Goal: Communication & Community: Answer question/provide support

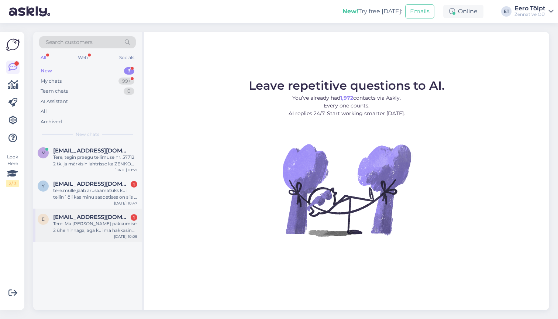
click at [92, 228] on div "Tere. Ma [PERSON_NAME] pakkumise 2 ühe hinnaga, aga kui ma hakkasin tellimust t…" at bounding box center [95, 226] width 84 height 13
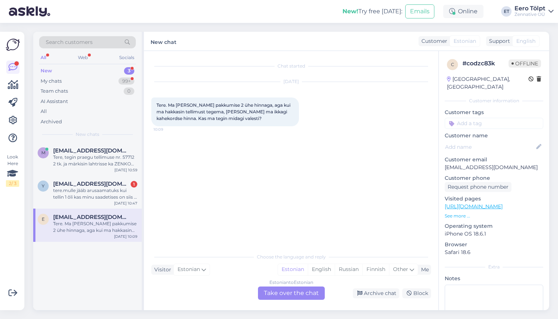
click at [291, 295] on div "Estonian to Estonian Take over the chat" at bounding box center [291, 292] width 67 height 13
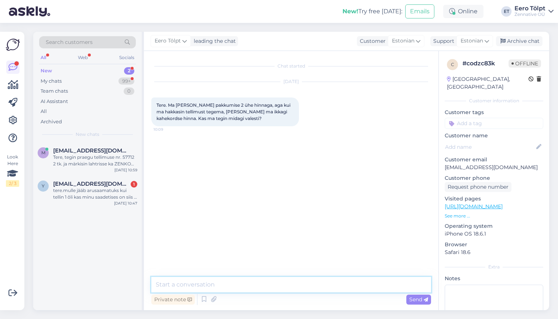
click at [270, 281] on textarea at bounding box center [291, 285] width 280 height 16
type textarea "Tere! Lisage ostukorvi 1 toode, sisestage sooduskood, ostukorvis näitab 1 toode…"
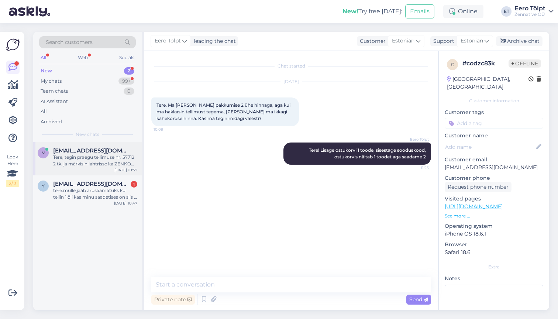
click at [86, 152] on span "[EMAIL_ADDRESS][DOMAIN_NAME]" at bounding box center [91, 150] width 77 height 7
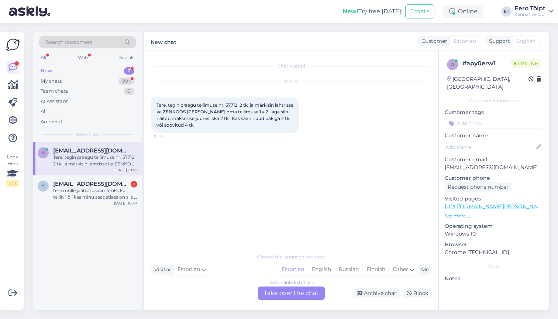
click at [295, 291] on div "Estonian to Estonian Take over the chat" at bounding box center [291, 292] width 67 height 13
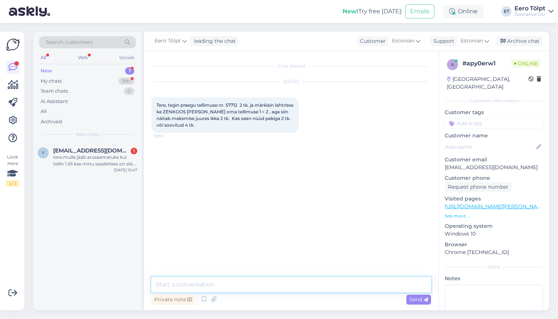
click at [225, 281] on textarea at bounding box center [291, 285] width 280 height 16
type textarea "Tere"
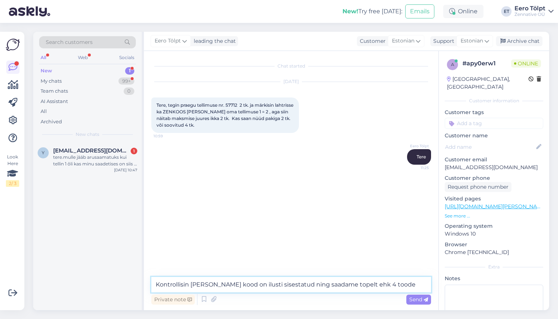
type textarea "Kontrollisin [PERSON_NAME] kood on ilusti sisestatud ning saadame topelt ehk 4 …"
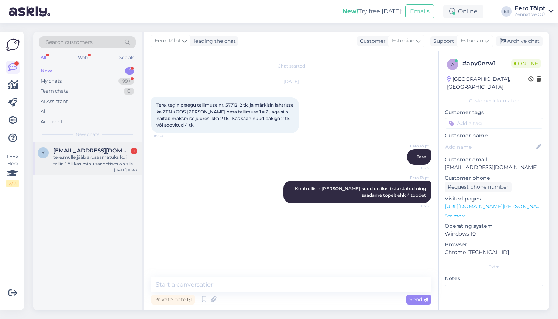
click at [49, 149] on div "y [EMAIL_ADDRESS][DOMAIN_NAME] 1 [DOMAIN_NAME] jääb arusaamatuks kui tellin 1 õ…" at bounding box center [88, 157] width 100 height 20
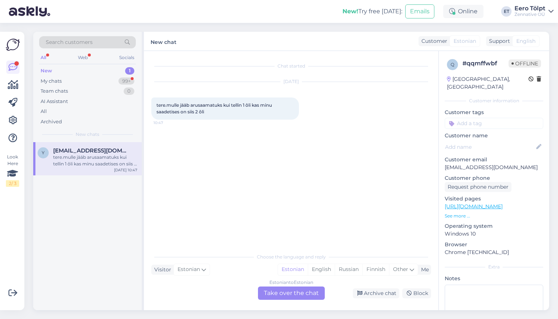
click at [296, 291] on div "Estonian to Estonian Take over the chat" at bounding box center [291, 292] width 67 height 13
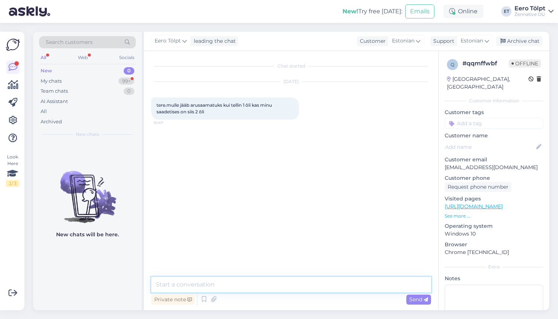
click at [274, 285] on textarea at bounding box center [291, 285] width 280 height 16
type textarea "Tere"
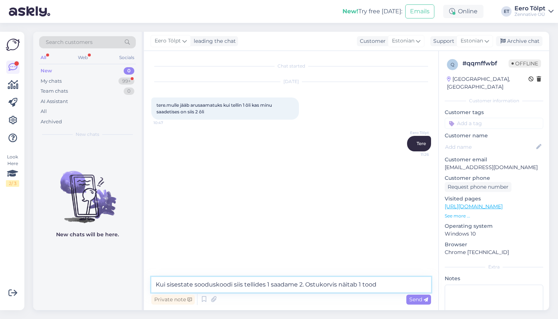
type textarea "Kui sisestate sooduskoodi siis tellides 1 saadame 2. Ostukorvis näitab 1 toode"
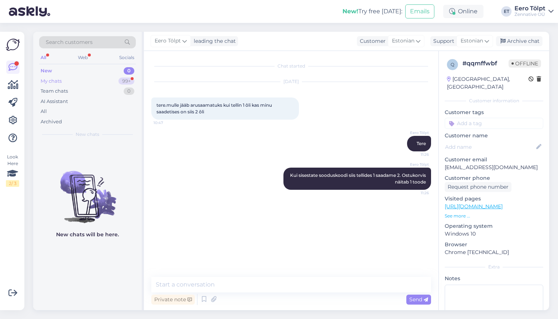
click at [57, 82] on div "My chats" at bounding box center [51, 81] width 21 height 7
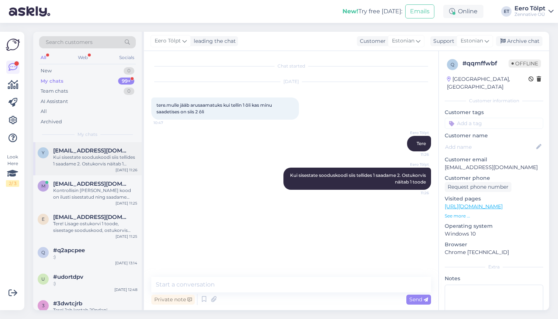
click at [89, 159] on div "Kui sisestate sooduskoodi siis tellides 1 saadame 2. Ostukorvis näitab 1 toode" at bounding box center [95, 160] width 84 height 13
drag, startPoint x: 515, startPoint y: 161, endPoint x: 445, endPoint y: 162, distance: 70.2
click at [445, 164] on p "[EMAIL_ADDRESS][DOMAIN_NAME]" at bounding box center [494, 168] width 99 height 8
copy p "[EMAIL_ADDRESS][DOMAIN_NAME]"
drag, startPoint x: 314, startPoint y: 175, endPoint x: 426, endPoint y: 183, distance: 112.5
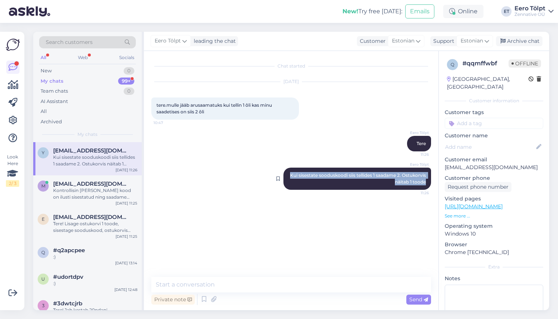
click at [426, 183] on div "Eero Tölpt Kui sisestate sooduskoodi siis tellides 1 saadame 2. Ostukorvis näit…" at bounding box center [358, 179] width 148 height 22
copy span "Kui sisestate sooduskoodi siis tellides 1 saadame 2. Ostukorvis näitab 1 toode"
click at [85, 187] on div "Kontrollisin [PERSON_NAME] kood on ilusti sisestatud ning saadame topelt ehk 4 …" at bounding box center [95, 193] width 84 height 13
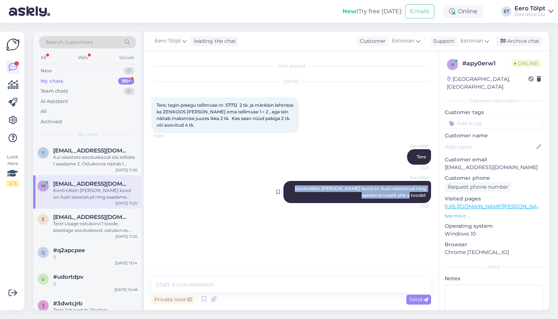
drag, startPoint x: 299, startPoint y: 188, endPoint x: 430, endPoint y: 197, distance: 131.4
click at [430, 197] on div "Eero Tölpt Kontrollisin [PERSON_NAME] kood on ilusti sisestatud ning saadame to…" at bounding box center [358, 192] width 148 height 22
copy span "Kontrollisin [PERSON_NAME] kood on ilusti sisestatud ning saadame topelt ehk 4 …"
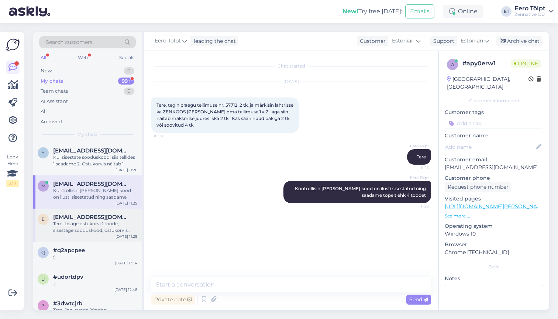
click at [78, 220] on div "Tere! Lisage ostukorvi 1 toode, sisestage sooduskood, ostukorvis näitab 1 toode…" at bounding box center [95, 226] width 84 height 13
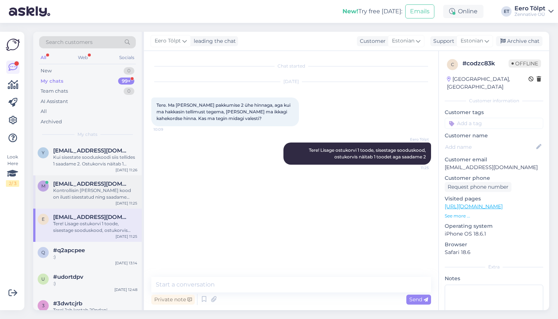
click at [103, 195] on div "Kontrollisin [PERSON_NAME] kood on ilusti sisestatud ning saadame topelt ehk 4 …" at bounding box center [95, 193] width 84 height 13
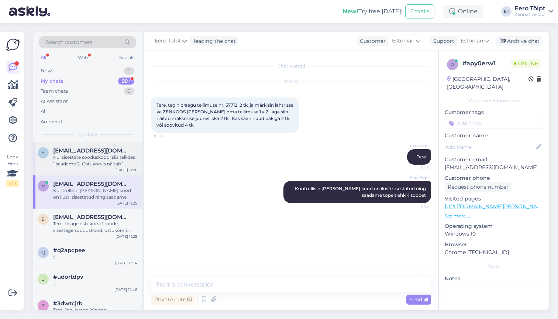
click at [110, 155] on div "Kui sisestate sooduskoodi siis tellides 1 saadame 2. Ostukorvis näitab 1 toode" at bounding box center [95, 160] width 84 height 13
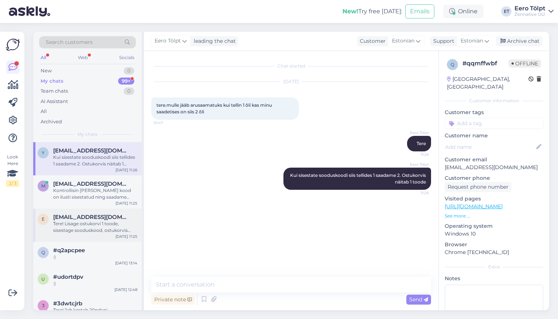
click at [100, 223] on div "Tere! Lisage ostukorvi 1 toode, sisestage sooduskood, ostukorvis näitab 1 toode…" at bounding box center [95, 226] width 84 height 13
